Goal: Transaction & Acquisition: Purchase product/service

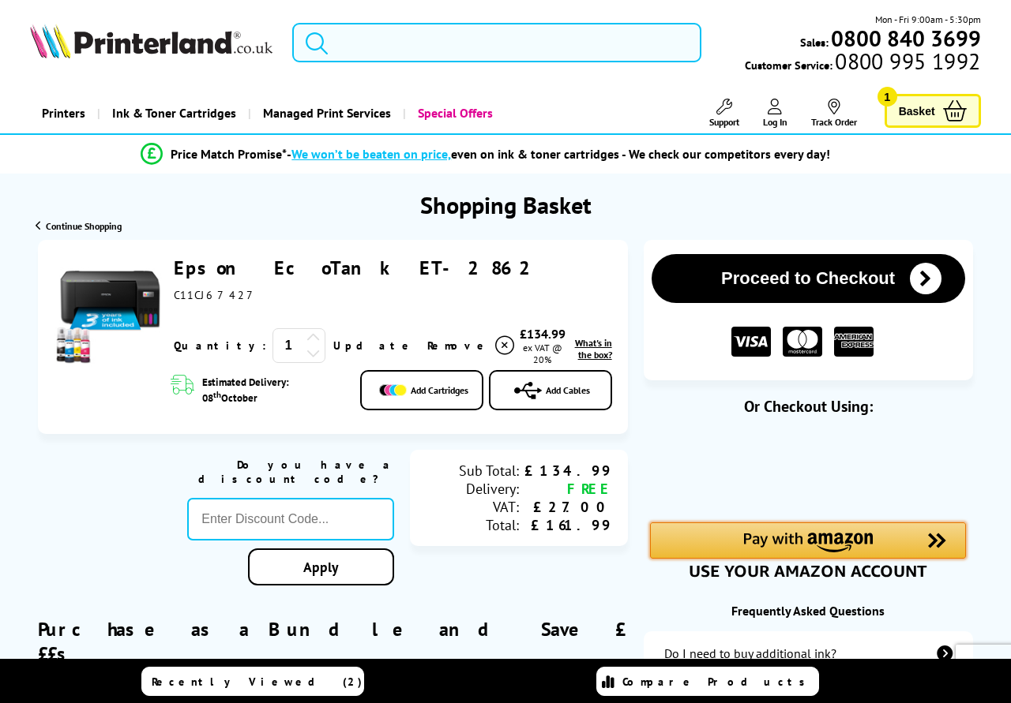
click at [674, 542] on div "Amazon Pay - Use your Amazon account" at bounding box center [808, 541] width 316 height 36
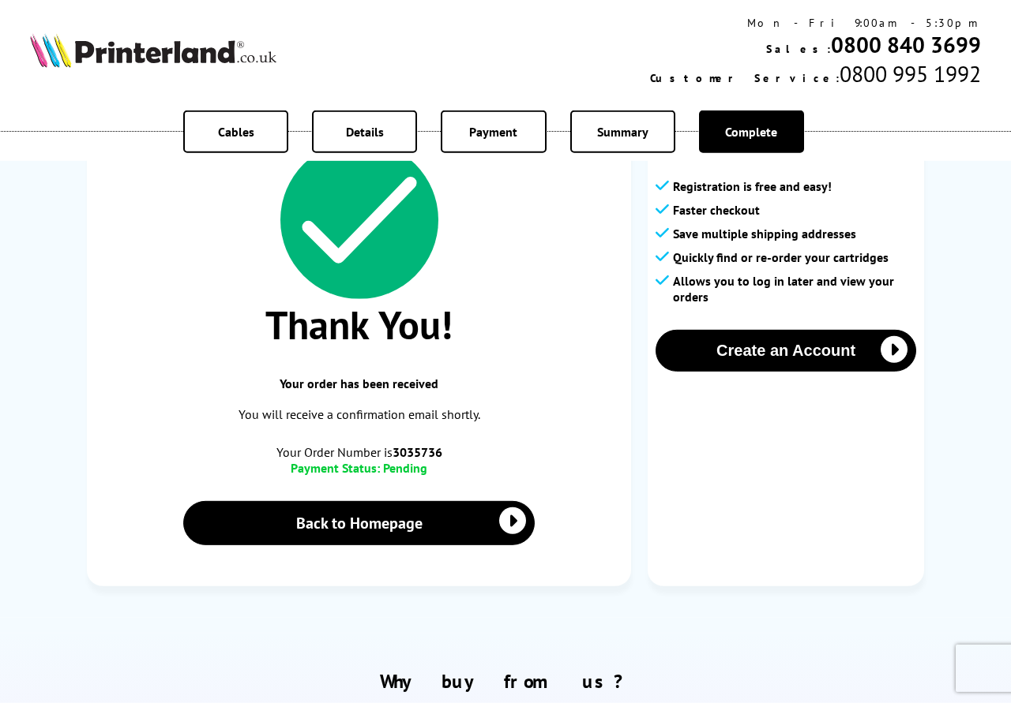
scroll to position [81, 0]
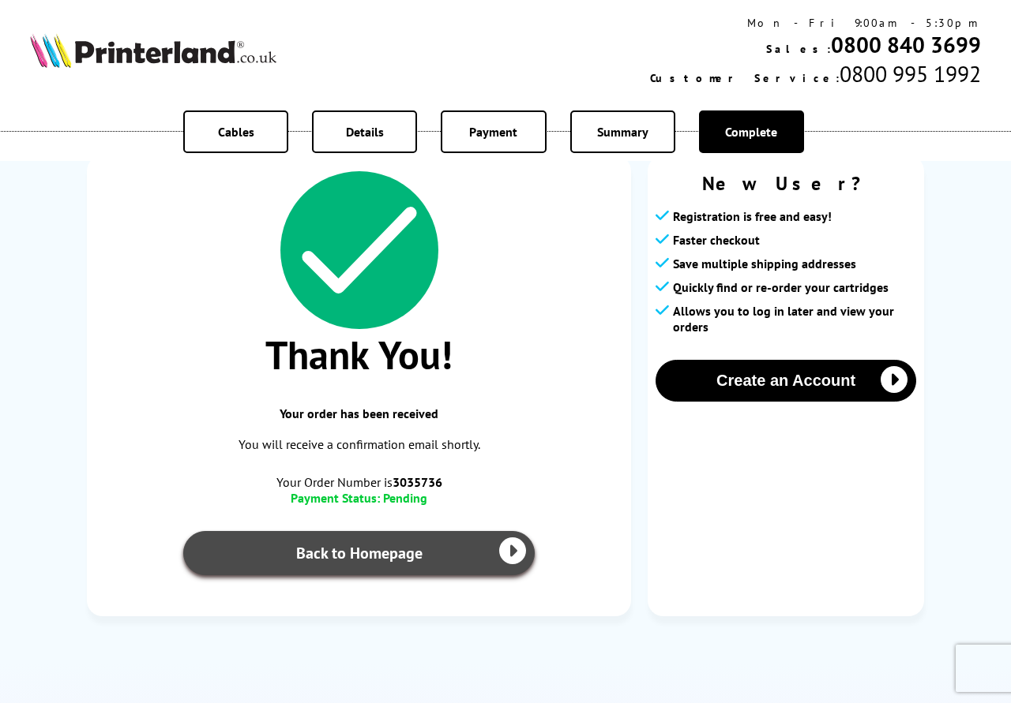
click at [509, 549] on icon at bounding box center [512, 551] width 27 height 27
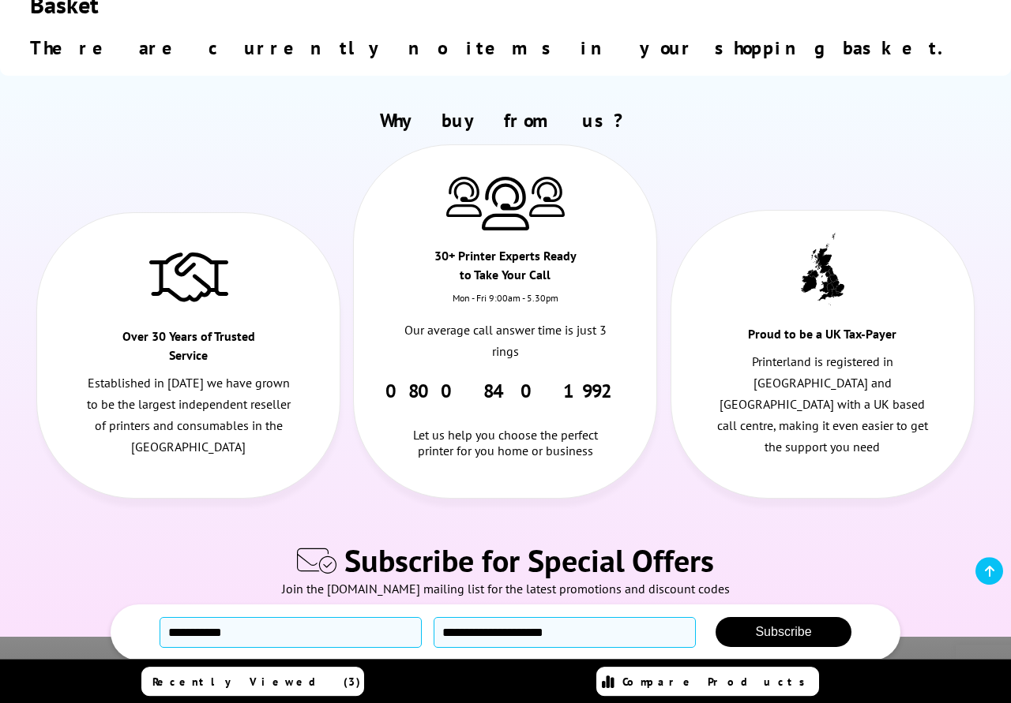
scroll to position [322, 0]
